Goal: Task Accomplishment & Management: Manage account settings

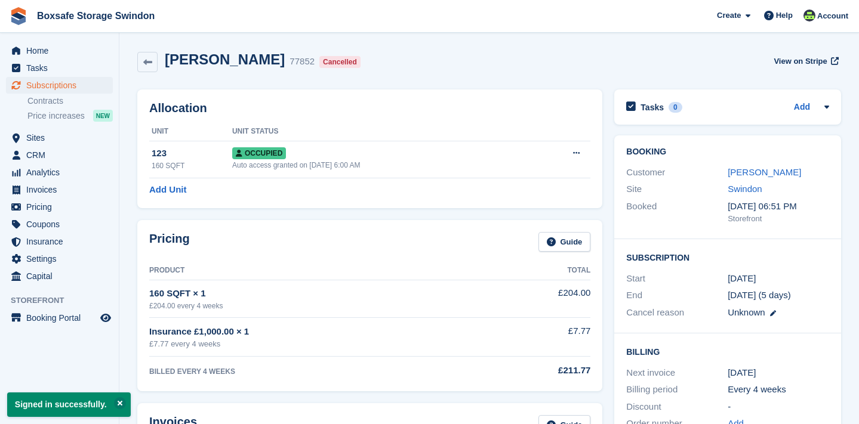
click at [66, 84] on span "Subscriptions" at bounding box center [62, 85] width 72 height 17
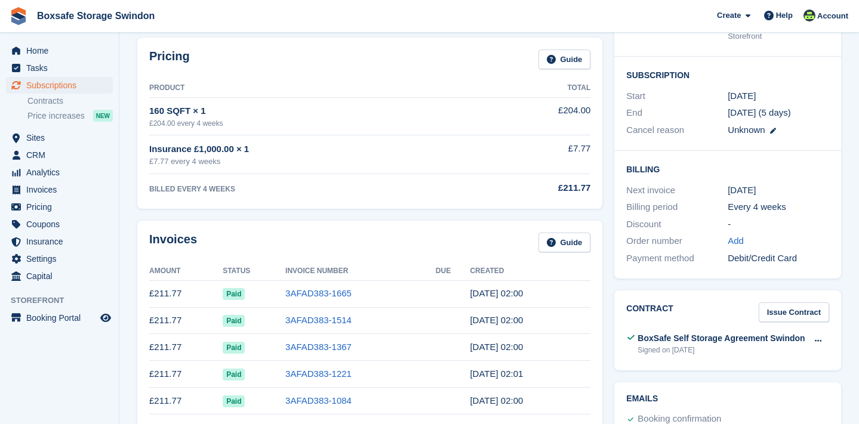
scroll to position [195, 0]
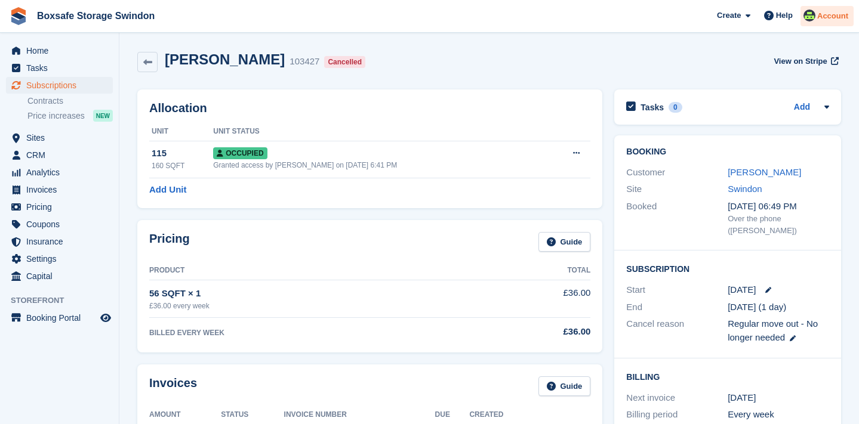
click at [831, 16] on span "Account" at bounding box center [832, 16] width 31 height 12
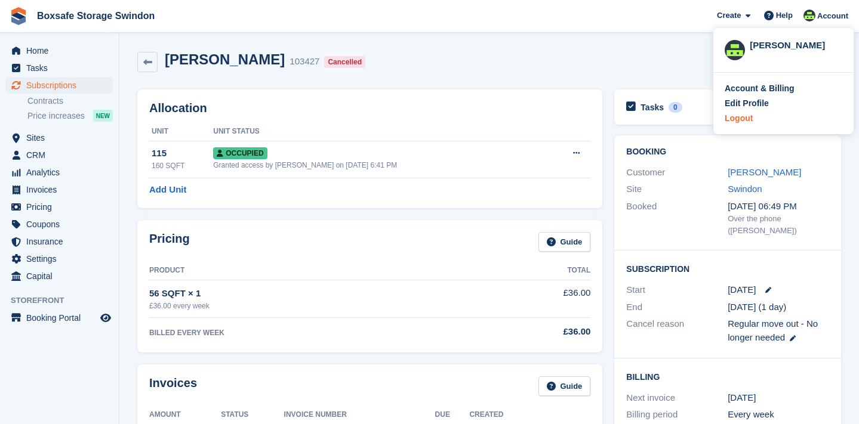
click at [737, 118] on div "Logout" at bounding box center [739, 118] width 28 height 13
